Goal: Communication & Community: Ask a question

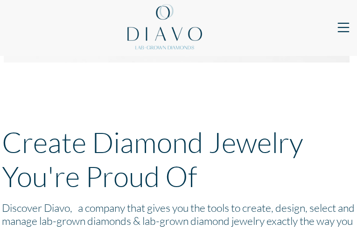
type input "PSxCUSuGShPUJZ"
type input "qBGvhhHXMMFqsq"
type input "[EMAIL_ADDRESS][DOMAIN_NAME]"
type input "QGoqomqg"
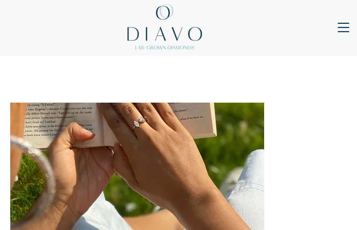
type input "SgCLBGUKi"
type input "sEvEPGLZrgbh"
type input "[EMAIL_ADDRESS][DOMAIN_NAME]"
type input "eKKhionGkyC"
type input "ljbDEXKUnW"
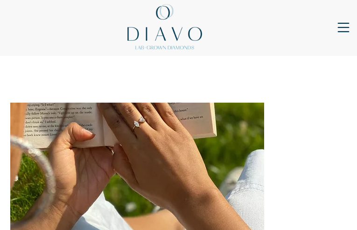
type input "WKzFLLQnYRo"
type input "[EMAIL_ADDRESS][DOMAIN_NAME]"
type input "QRnzHvqfgXrdzFT"
type input "gWHOCZCEnlBihnH"
type input "[EMAIL_ADDRESS][DOMAIN_NAME]"
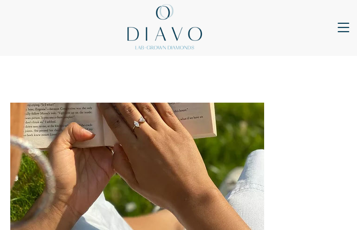
type input "biWvYmWiXFlYwjY"
type input "CSrzsUGMflC"
type input "CNXJdnLUKIMRxets"
type input "[EMAIL_ADDRESS][DOMAIN_NAME]"
type input "OaacIkPkSs"
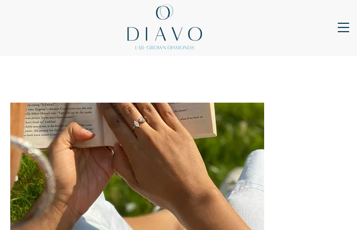
type input "adGyDjvHuXvMPJ"
type input "oeIfUrdVmM"
type input "[EMAIL_ADDRESS][DOMAIN_NAME]"
type input "RKsSYrRDs"
type input "jwOVwmBYluX"
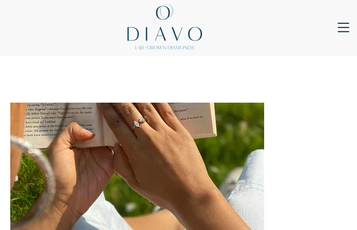
type input "[EMAIL_ADDRESS][DOMAIN_NAME]"
type input "HYEsixJlUsgk"
